Goal: Task Accomplishment & Management: Complete application form

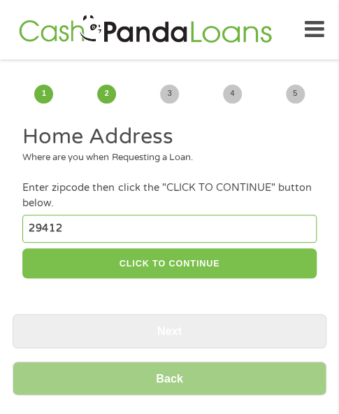
type input "29412"
click at [252, 258] on button "CLICK TO CONTINUE" at bounding box center [168, 263] width 293 height 30
type input "29412"
type input "[GEOGRAPHIC_DATA]"
select select "[US_STATE]"
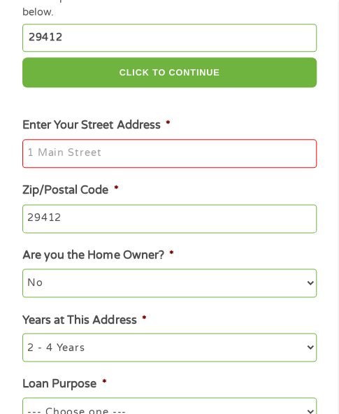
scroll to position [210, 0]
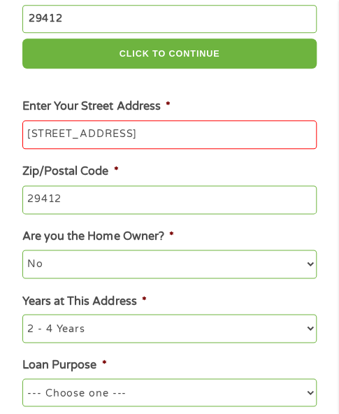
type input "[STREET_ADDRESS]"
click at [209, 174] on li "Zip/Postal Code * 29412" at bounding box center [170, 188] width 314 height 51
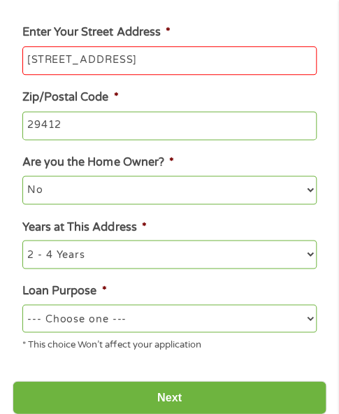
scroll to position [349, 0]
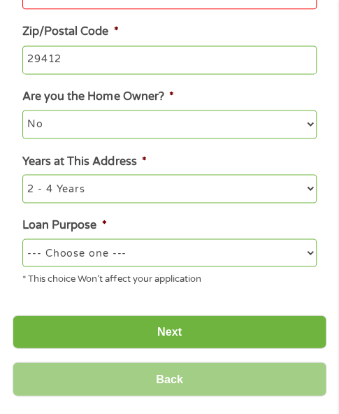
drag, startPoint x: 194, startPoint y: 242, endPoint x: 182, endPoint y: 254, distance: 16.8
click at [194, 243] on select "--- Choose one --- Pay Bills Debt Consolidation Home Improvement Major Purchase…" at bounding box center [168, 252] width 293 height 28
select select "other"
click at [22, 240] on select "--- Choose one --- Pay Bills Debt Consolidation Home Improvement Major Purchase…" at bounding box center [168, 252] width 293 height 28
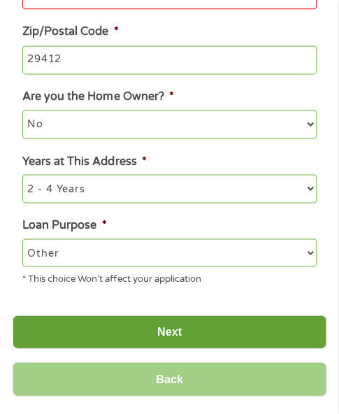
click at [147, 321] on input "Next" at bounding box center [170, 331] width 314 height 34
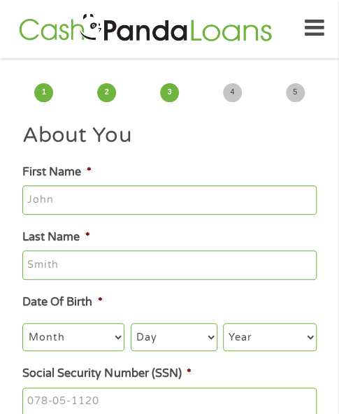
scroll to position [0, 0]
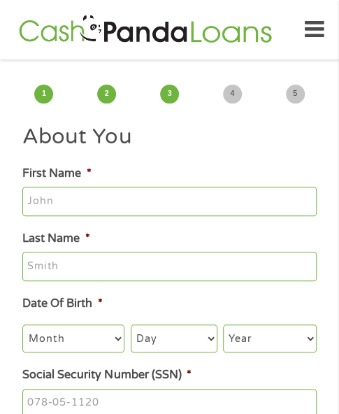
type input "[PERSON_NAME]"
click at [140, 145] on h2 "About You" at bounding box center [168, 137] width 293 height 28
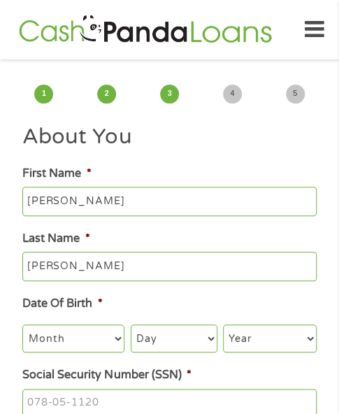
type input "[PERSON_NAME]"
click at [80, 333] on select "Month 1 2 3 4 5 6 7 8 9 10 11 12" at bounding box center [73, 338] width 102 height 28
select select "12"
click at [22, 325] on select "Month 1 2 3 4 5 6 7 8 9 10 11 12" at bounding box center [73, 338] width 102 height 28
click at [191, 343] on select "Day 1 2 3 4 5 6 7 8 9 10 11 12 13 14 15 16 17 18 19 20 21 22 23 24 25 26 27 28 …" at bounding box center [174, 338] width 87 height 28
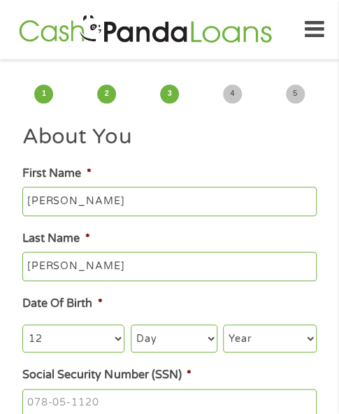
select select "16"
click at [261, 330] on select "Year [DATE] 2006 2005 2004 2003 2002 2001 2000 1999 1998 1997 1996 1995 1994 19…" at bounding box center [270, 338] width 94 height 28
select select "1992"
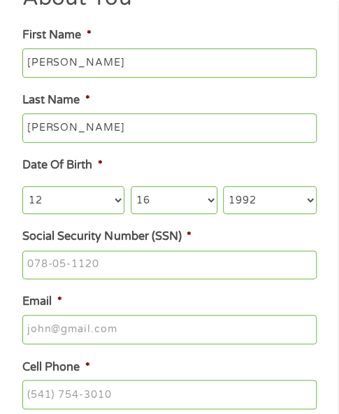
scroll to position [140, 0]
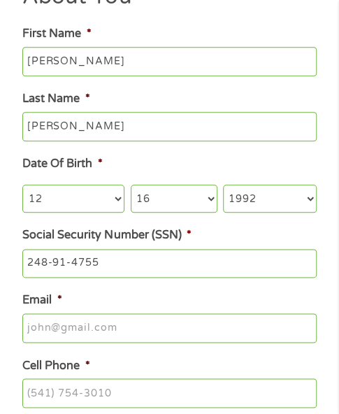
type input "248-91-4755"
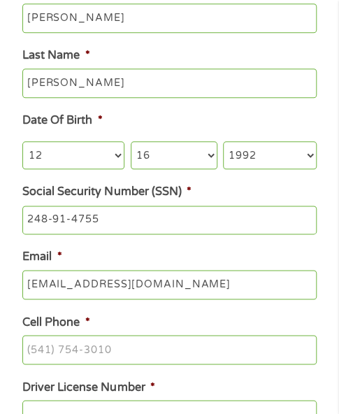
scroll to position [279, 0]
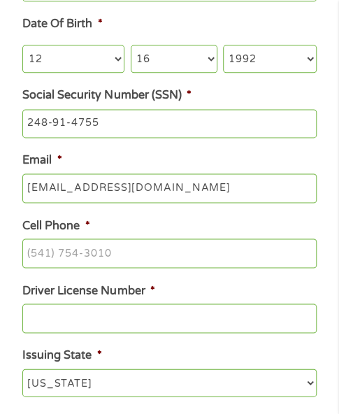
type input "[EMAIL_ADDRESS][DOMAIN_NAME]"
click at [188, 164] on li "Email * [EMAIL_ADDRESS][DOMAIN_NAME]" at bounding box center [170, 177] width 314 height 51
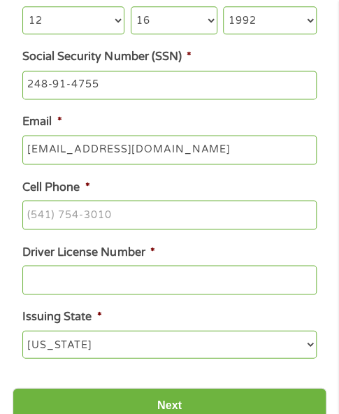
scroll to position [349, 0]
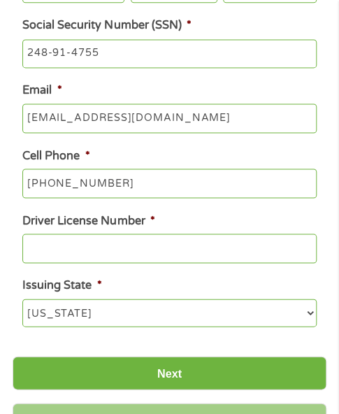
type input "[PHONE_NUMBER]"
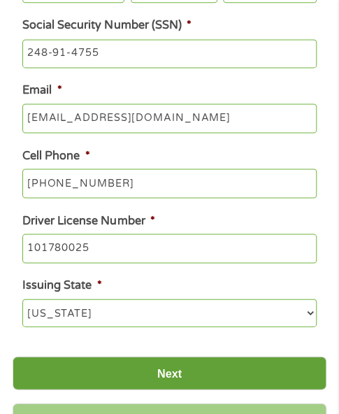
type input "101780025"
click at [177, 378] on input "Next" at bounding box center [170, 373] width 314 height 34
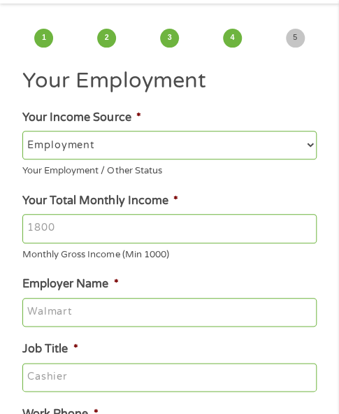
scroll to position [0, 0]
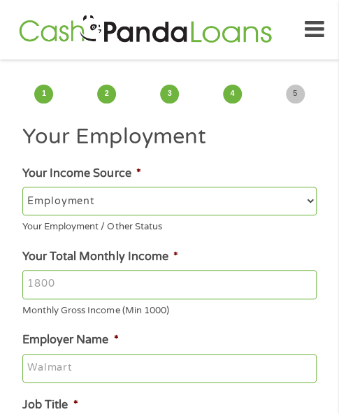
click at [191, 133] on h2 "Your Employment" at bounding box center [168, 137] width 293 height 28
click at [200, 282] on input "Your Total Monthly Income *" at bounding box center [168, 284] width 293 height 29
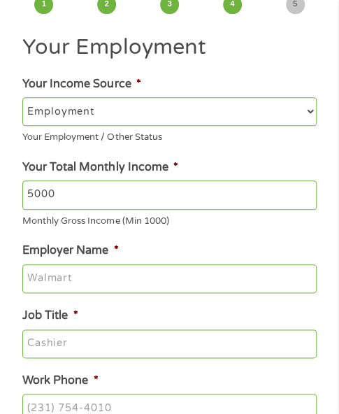
scroll to position [140, 0]
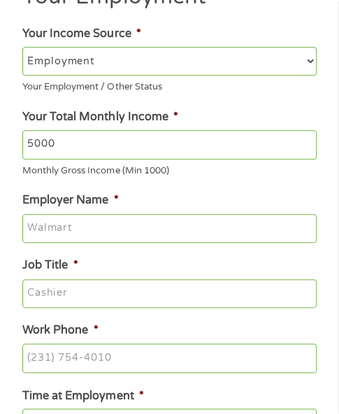
type input "5000"
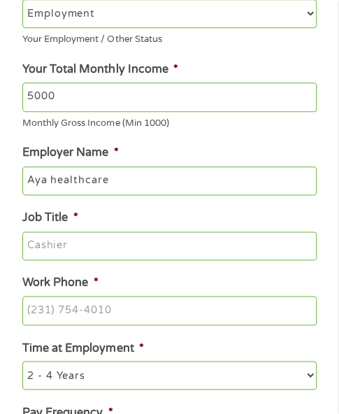
scroll to position [210, 0]
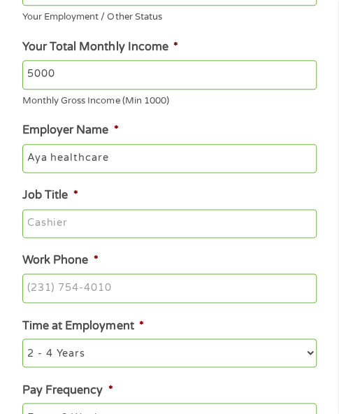
type input "Aya healthcare"
click at [241, 219] on input "Job Title *" at bounding box center [168, 223] width 293 height 29
type input "Manager"
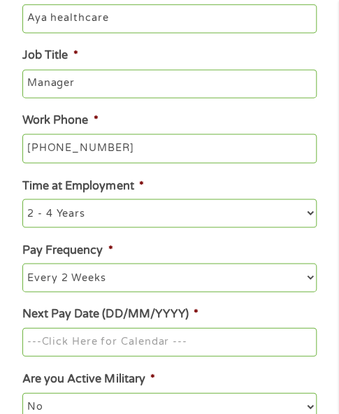
type input "[PHONE_NUMBER]"
click at [178, 290] on select "--- Choose one --- Every 2 Weeks Every Week Monthly Semi-Monthly" at bounding box center [168, 277] width 293 height 28
click at [198, 262] on li "Pay Frequency * --- Choose one --- Every 2 Weeks Every Week Monthly Semi-Monthly" at bounding box center [170, 266] width 314 height 50
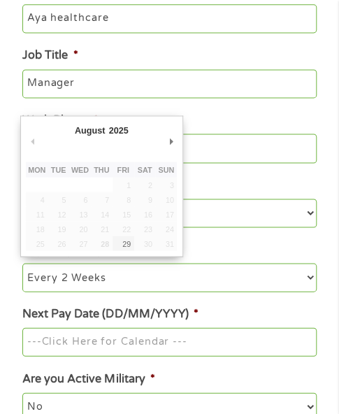
click at [182, 332] on input "Next Pay Date (DD/MM/YYYY) *" at bounding box center [168, 341] width 293 height 29
click at [134, 250] on td "30" at bounding box center [145, 242] width 22 height 15
type input "[DATE]"
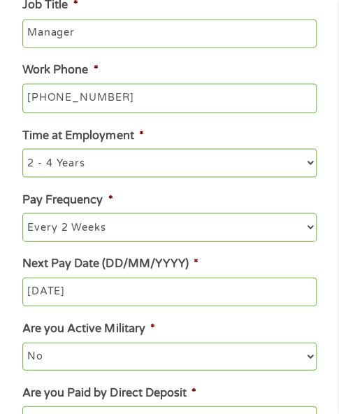
scroll to position [559, 0]
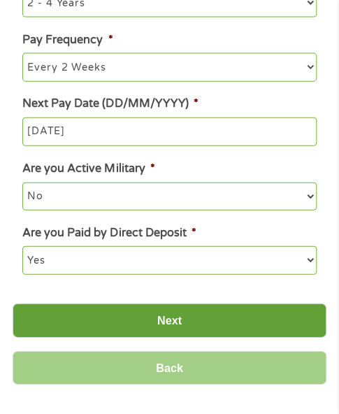
click at [182, 310] on input "Next" at bounding box center [170, 320] width 314 height 34
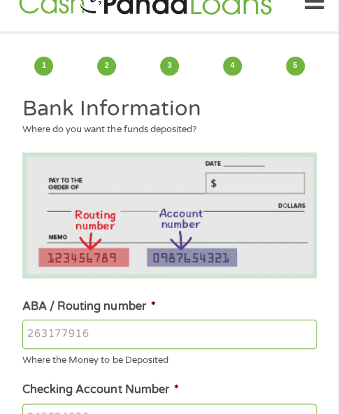
scroll to position [0, 0]
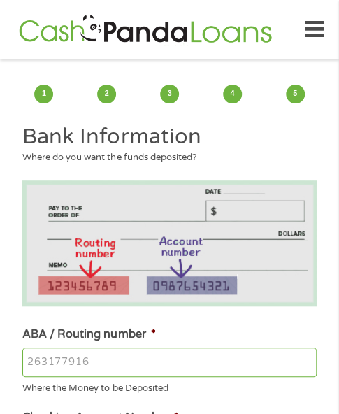
drag, startPoint x: 221, startPoint y: 166, endPoint x: 347, endPoint y: 136, distance: 128.6
click at [221, 166] on li "Bank Information Where do you want the funds deposited?" at bounding box center [170, 149] width 314 height 52
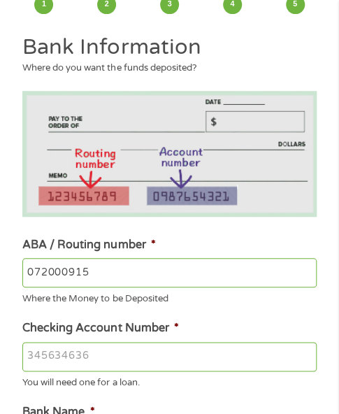
scroll to position [140, 0]
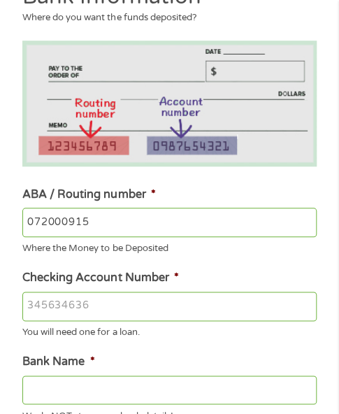
type input "072000915"
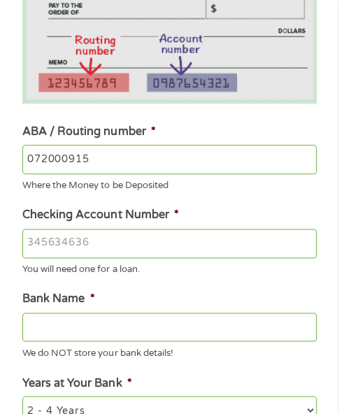
scroll to position [279, 0]
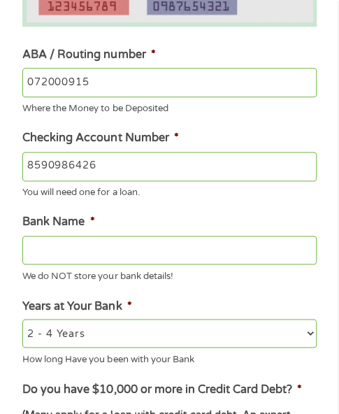
type input "8590986426"
click at [154, 87] on input "072000915" at bounding box center [168, 82] width 293 height 29
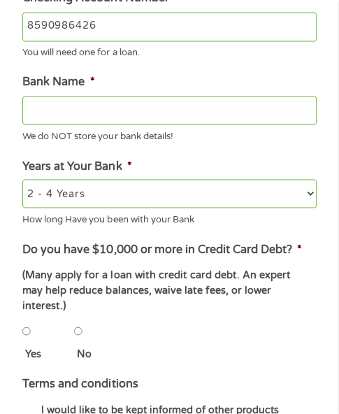
type input "PNC BANK [US_STATE]"
click at [82, 318] on input "No" at bounding box center [78, 331] width 8 height 28
radio input "true"
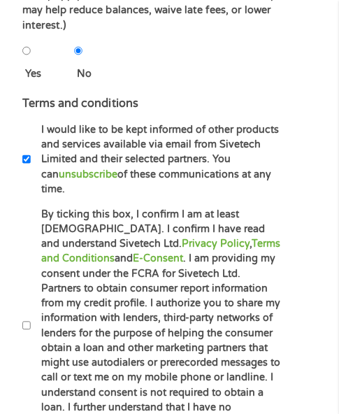
drag, startPoint x: 129, startPoint y: 326, endPoint x: 149, endPoint y: 310, distance: 25.9
click at [129, 327] on label "By ticking this box, I confirm I am at least [DEMOGRAPHIC_DATA]. I confirm I ha…" at bounding box center [155, 326] width 249 height 238
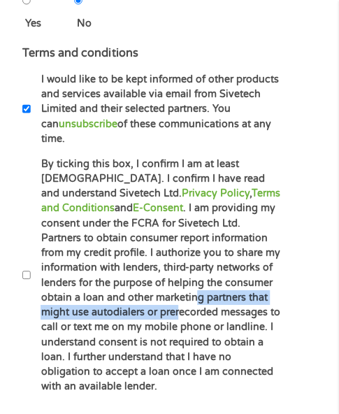
scroll to position [838, 0]
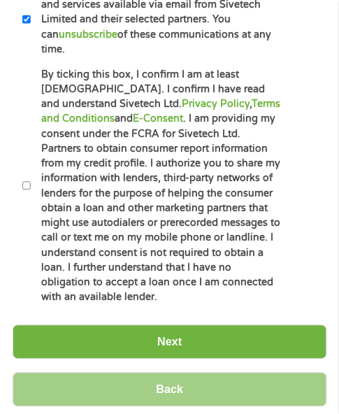
click at [138, 190] on label "By ticking this box, I confirm I am at least [DEMOGRAPHIC_DATA]. I confirm I ha…" at bounding box center [155, 186] width 249 height 238
click at [31, 190] on input "By ticking this box, I confirm I am at least [DEMOGRAPHIC_DATA]. I confirm I ha…" at bounding box center [26, 185] width 8 height 28
checkbox input "true"
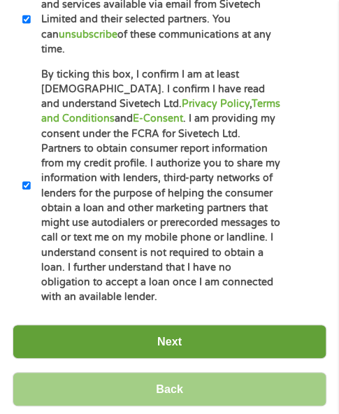
drag, startPoint x: 140, startPoint y: 270, endPoint x: 137, endPoint y: 282, distance: 11.5
click at [136, 324] on input "Next" at bounding box center [170, 341] width 314 height 34
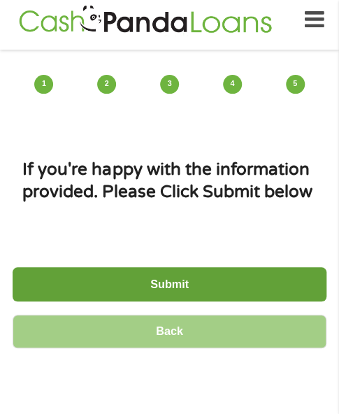
scroll to position [0, 0]
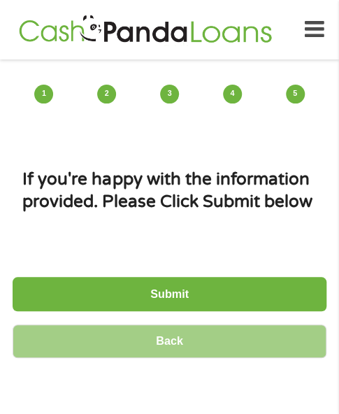
drag, startPoint x: 226, startPoint y: 299, endPoint x: 241, endPoint y: 297, distance: 14.8
click at [227, 299] on input "Submit" at bounding box center [170, 294] width 314 height 34
